Goal: Task Accomplishment & Management: Manage account settings

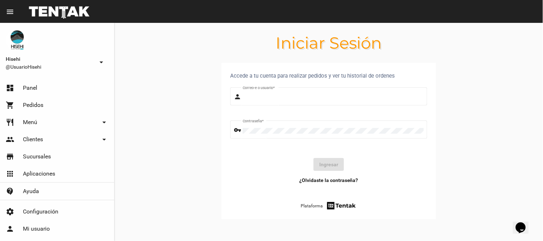
type input "UsuarioHisehi"
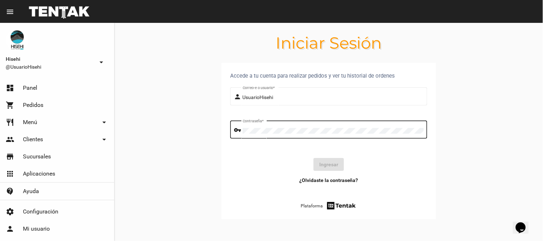
click at [242, 117] on form "person UsuarioHisehi Correo-e o usuario * vpn_key Contraseña * Ingresar" at bounding box center [328, 131] width 197 height 91
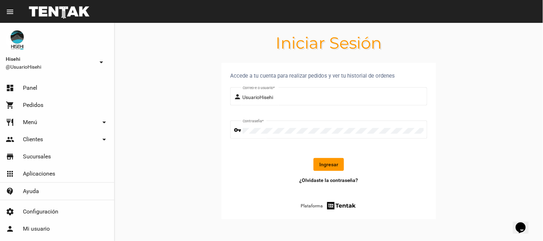
click at [337, 164] on button "Ingresar" at bounding box center [329, 164] width 30 height 13
click at [327, 161] on button "Ingresar" at bounding box center [329, 164] width 30 height 13
click at [54, 99] on link "shopping_cart Pedidos" at bounding box center [57, 105] width 114 height 17
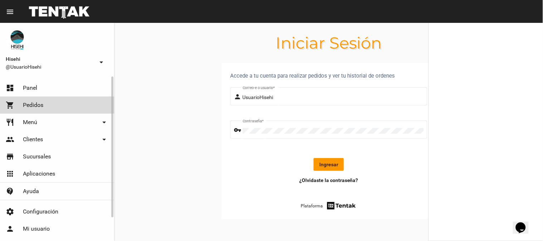
click at [36, 87] on span "Panel" at bounding box center [30, 87] width 14 height 7
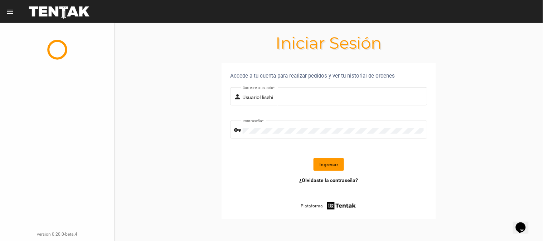
click at [338, 168] on button "Ingresar" at bounding box center [329, 164] width 30 height 13
